Goal: Information Seeking & Learning: Learn about a topic

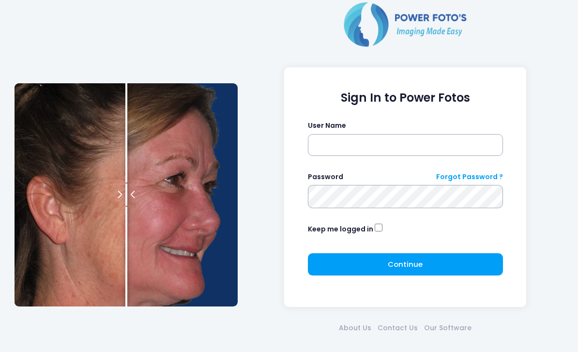
scroll to position [35, 0]
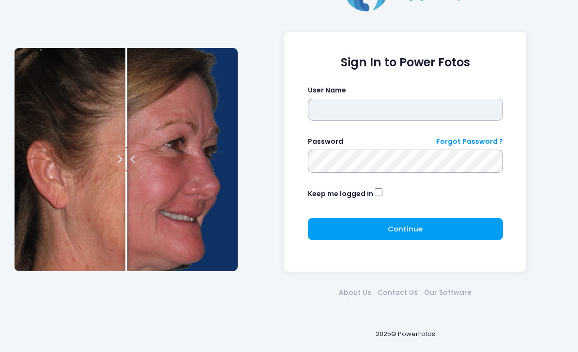
type input "*******"
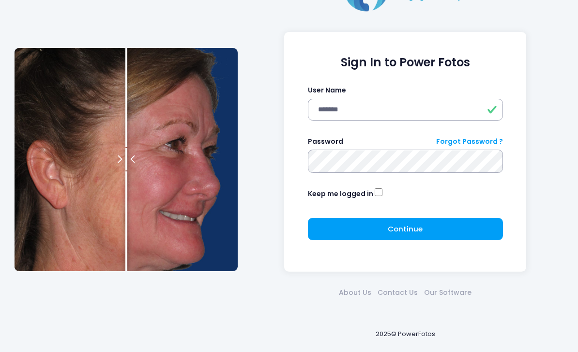
click button "submit" at bounding box center [0, 0] width 0 height 0
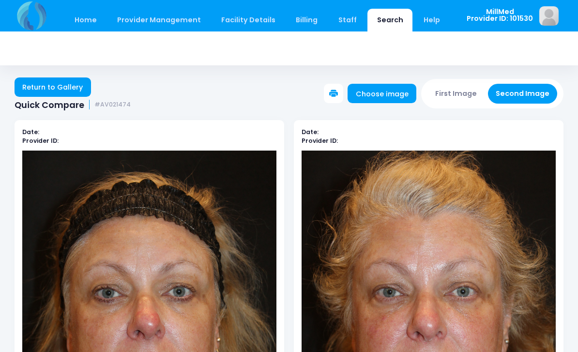
click at [374, 5] on div "Home Provider Management Provider Management Add User View Users" at bounding box center [234, 15] width 438 height 31
click at [379, 20] on link "Search" at bounding box center [390, 20] width 45 height 23
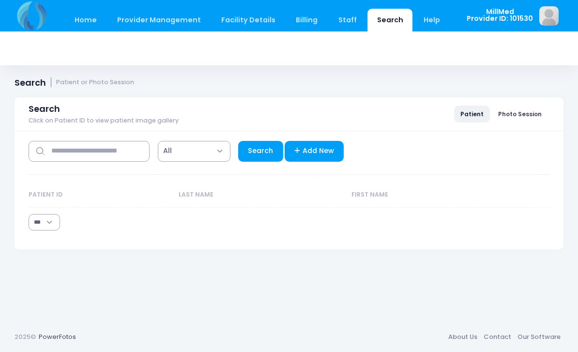
select select "***"
click at [66, 146] on input "text" at bounding box center [89, 151] width 121 height 21
type input "*"
type input "******"
click at [261, 169] on div "**********" at bounding box center [289, 184] width 521 height 106
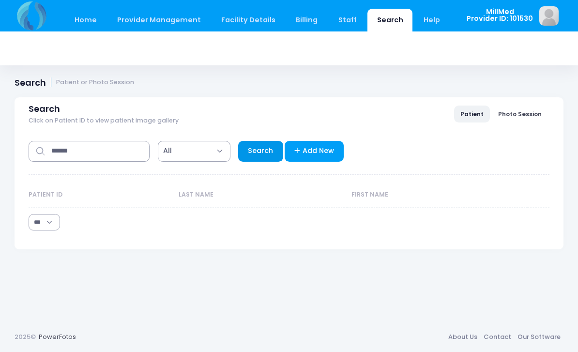
click at [257, 152] on link "Search" at bounding box center [260, 151] width 45 height 21
select select "***"
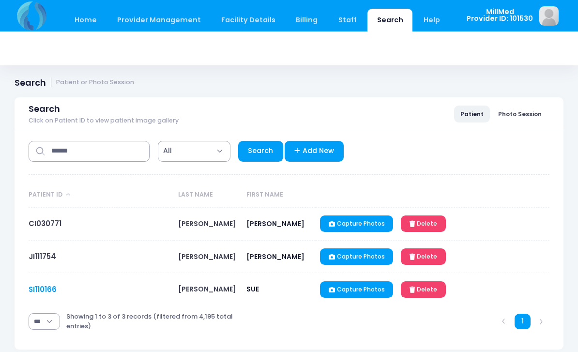
click at [31, 293] on link "SI110166" at bounding box center [43, 289] width 28 height 10
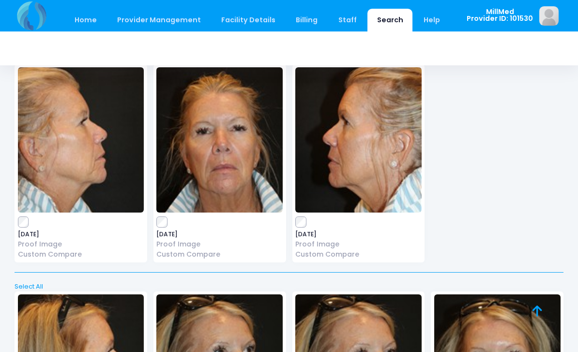
scroll to position [490, 0]
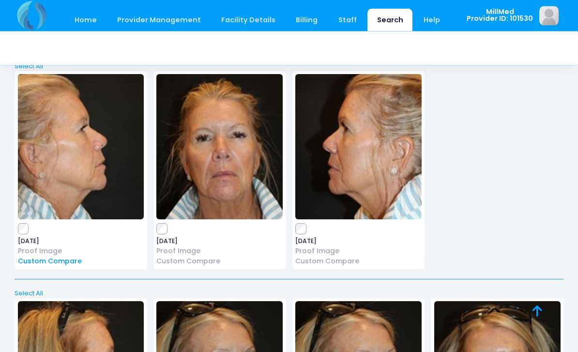
click at [41, 259] on link "Custom Compare" at bounding box center [81, 262] width 126 height 10
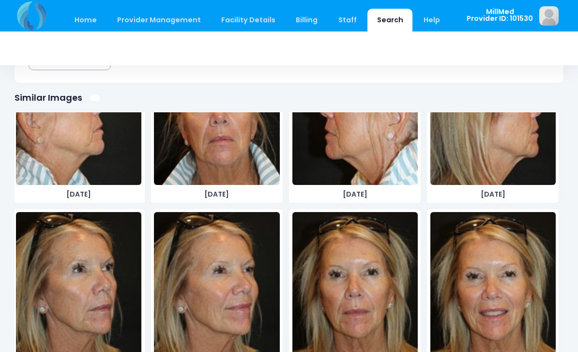
scroll to position [415, 0]
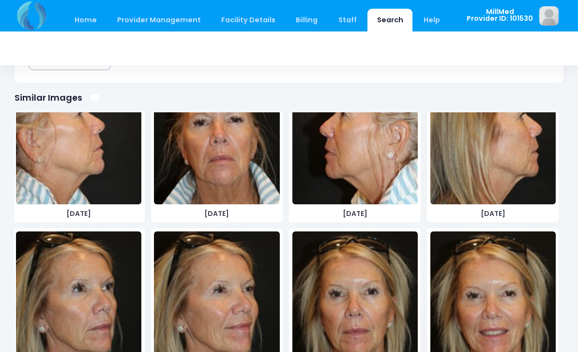
click at [508, 165] on img at bounding box center [492, 131] width 125 height 145
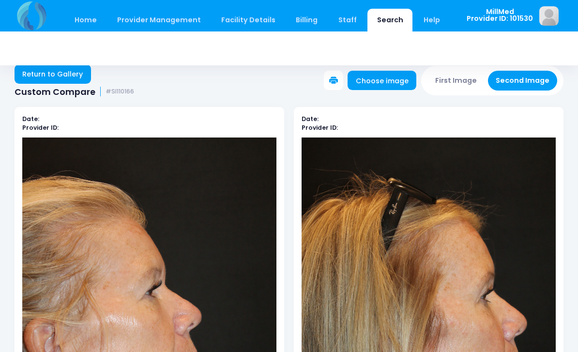
scroll to position [0, 0]
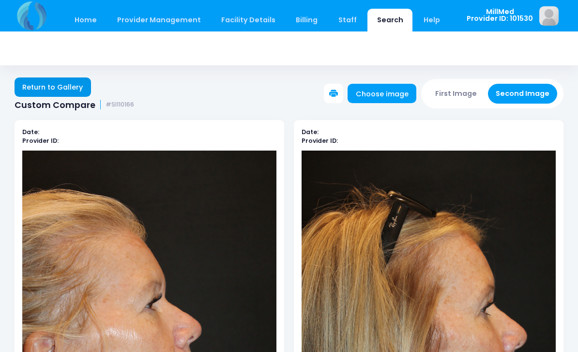
click at [53, 85] on link "Return to Gallery" at bounding box center [53, 86] width 77 height 19
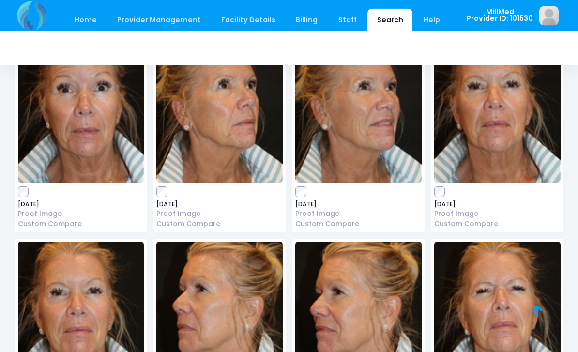
scroll to position [95, 0]
click at [214, 127] on img at bounding box center [219, 109] width 126 height 145
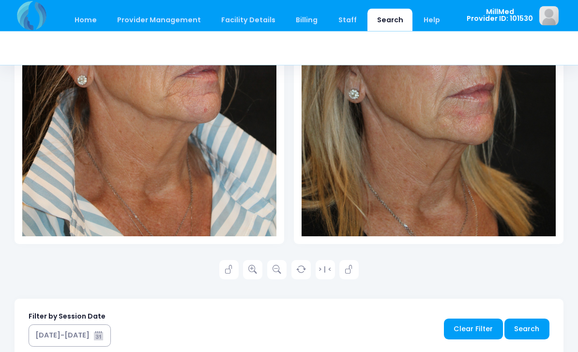
scroll to position [321, 0]
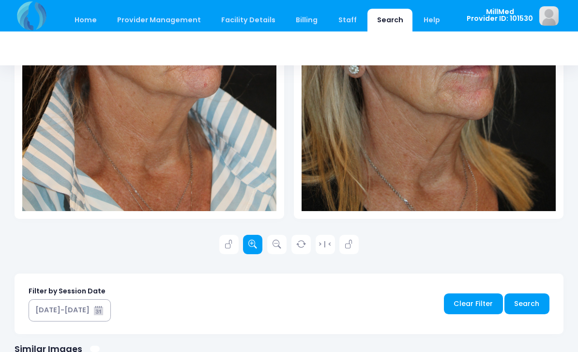
click at [249, 240] on icon at bounding box center [252, 244] width 9 height 9
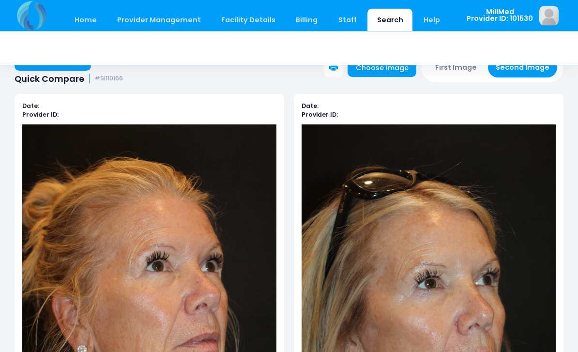
scroll to position [19, 0]
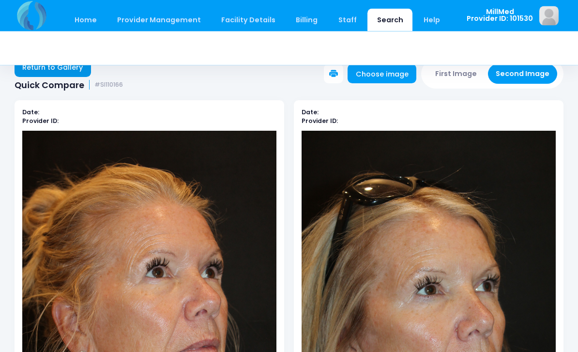
click at [54, 74] on link "Return to Gallery" at bounding box center [53, 67] width 77 height 19
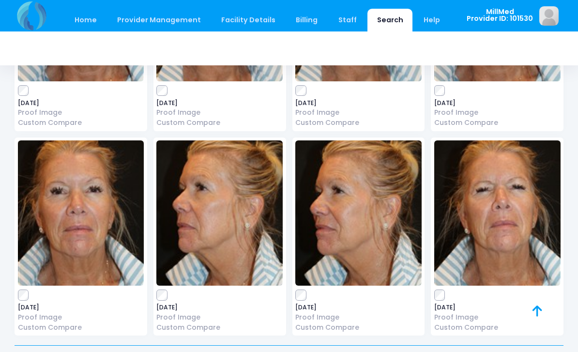
scroll to position [205, 0]
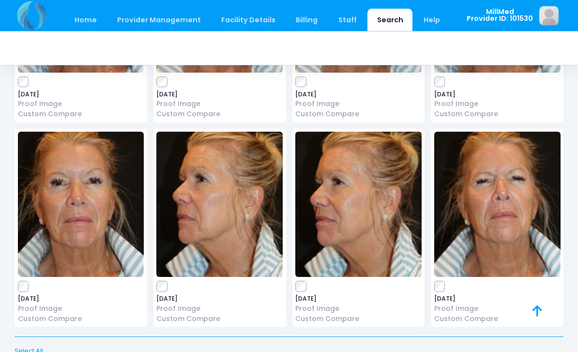
click at [226, 212] on img at bounding box center [219, 204] width 126 height 145
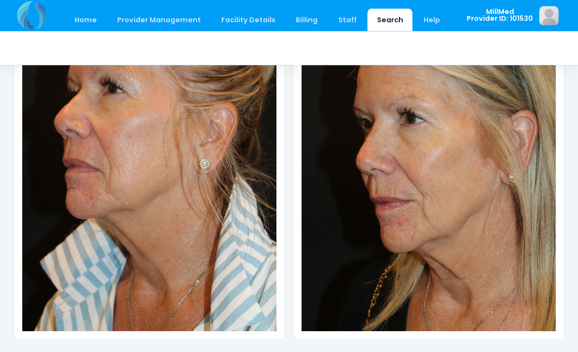
scroll to position [212, 0]
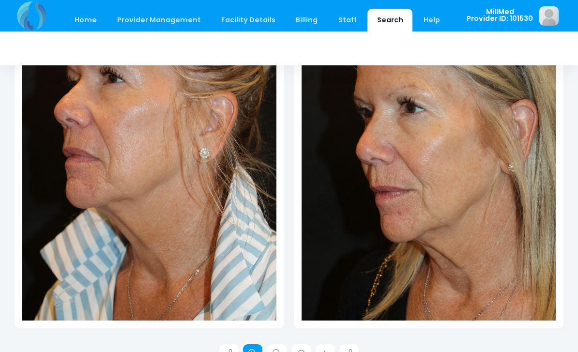
click at [250, 350] on icon at bounding box center [252, 354] width 9 height 9
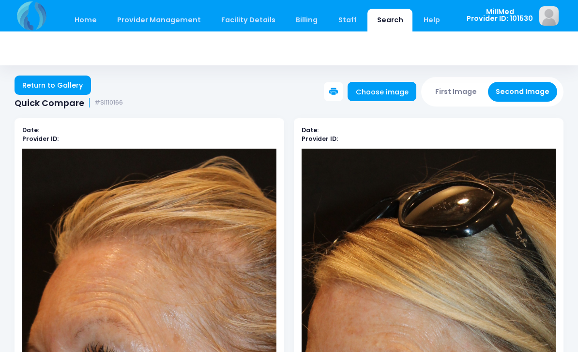
scroll to position [0, 0]
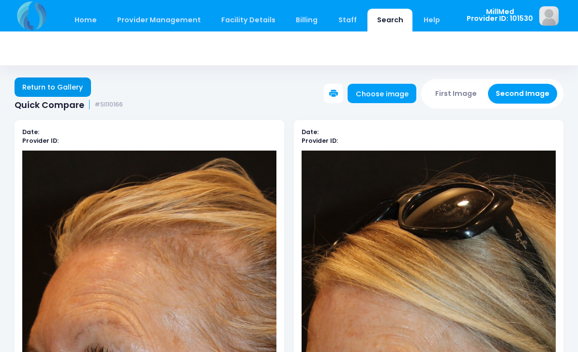
click at [40, 92] on link "Return to Gallery" at bounding box center [53, 86] width 77 height 19
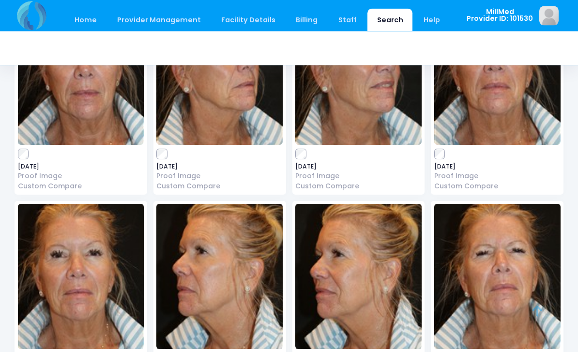
scroll to position [132, 0]
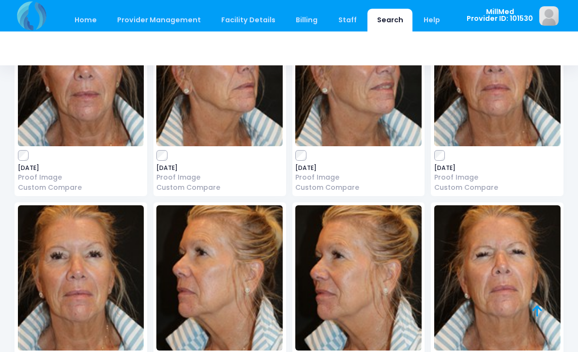
click at [497, 102] on img at bounding box center [497, 73] width 126 height 145
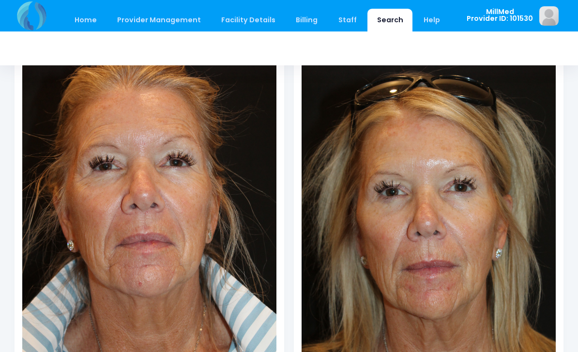
scroll to position [131, 0]
